Goal: Go to known website: Access a specific website the user already knows

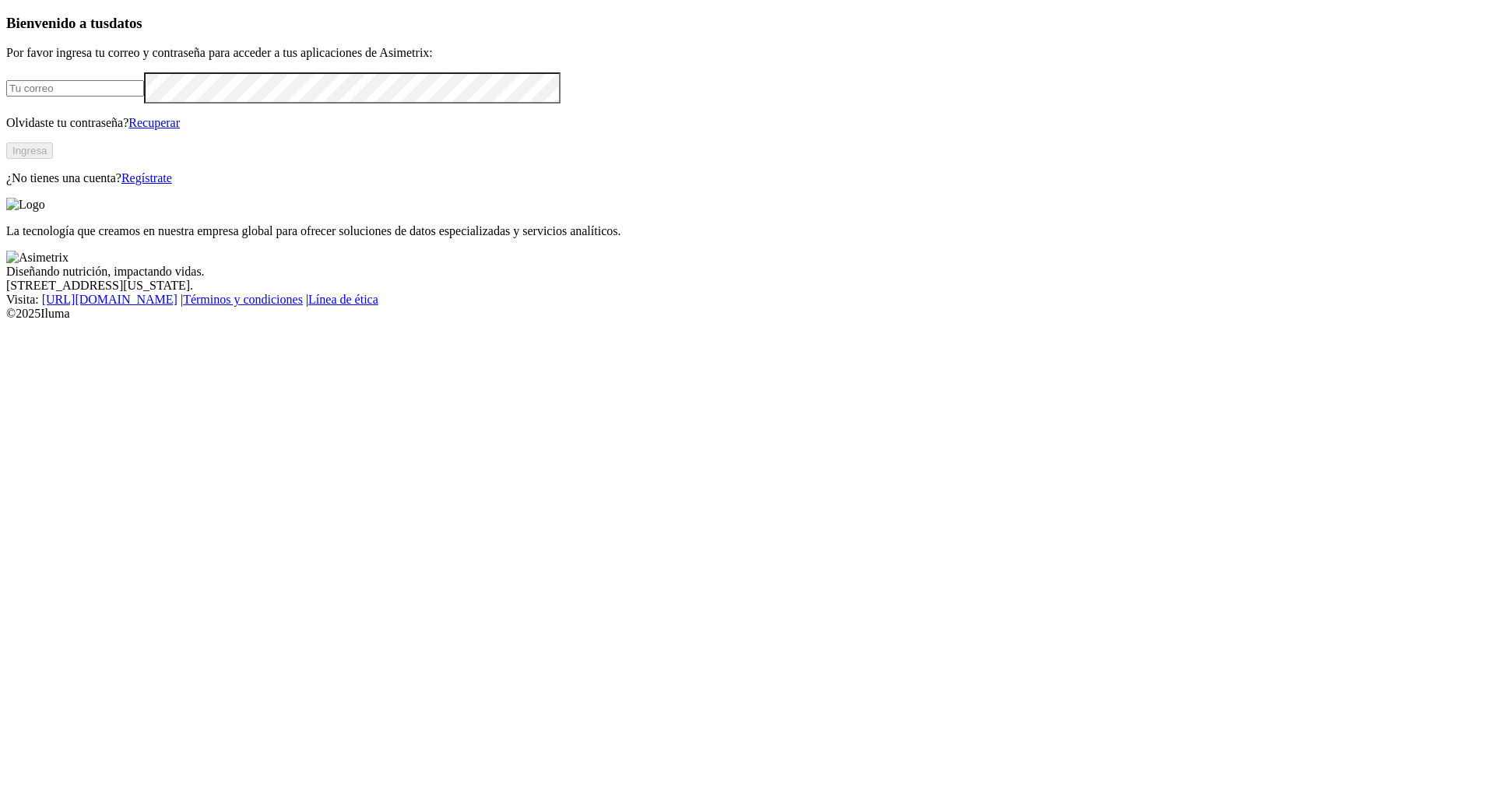
type input "[PERSON_NAME][EMAIL_ADDRESS][PERSON_NAME][DOMAIN_NAME]"
click at [53, 159] on button "Ingresa" at bounding box center [29, 150] width 47 height 16
